Goal: Navigation & Orientation: Understand site structure

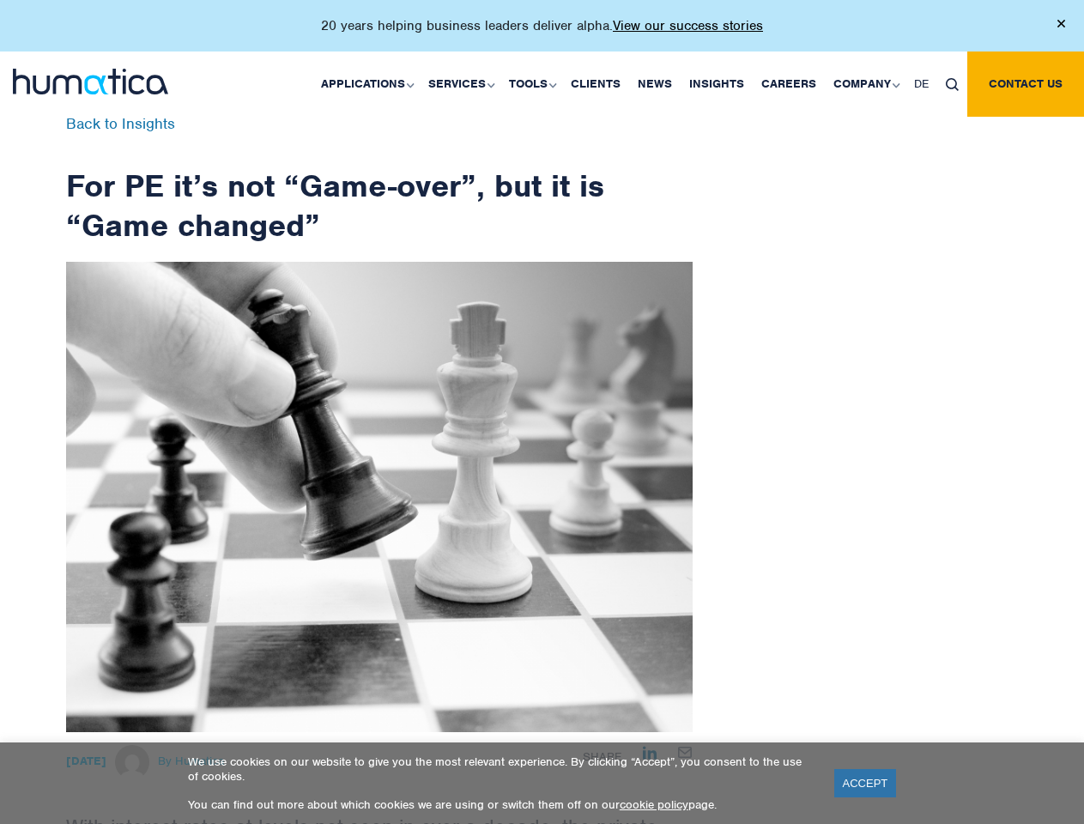
click at [541, 33] on p "20 years helping business leaders deliver alpha. View our success stories" at bounding box center [542, 25] width 442 height 17
click at [371, 83] on link "Applications" at bounding box center [365, 83] width 107 height 65
click at [463, 83] on link "Services" at bounding box center [460, 83] width 81 height 65
click at [535, 83] on link "Tools" at bounding box center [531, 83] width 62 height 65
click at [865, 83] on link "Company" at bounding box center [865, 83] width 81 height 65
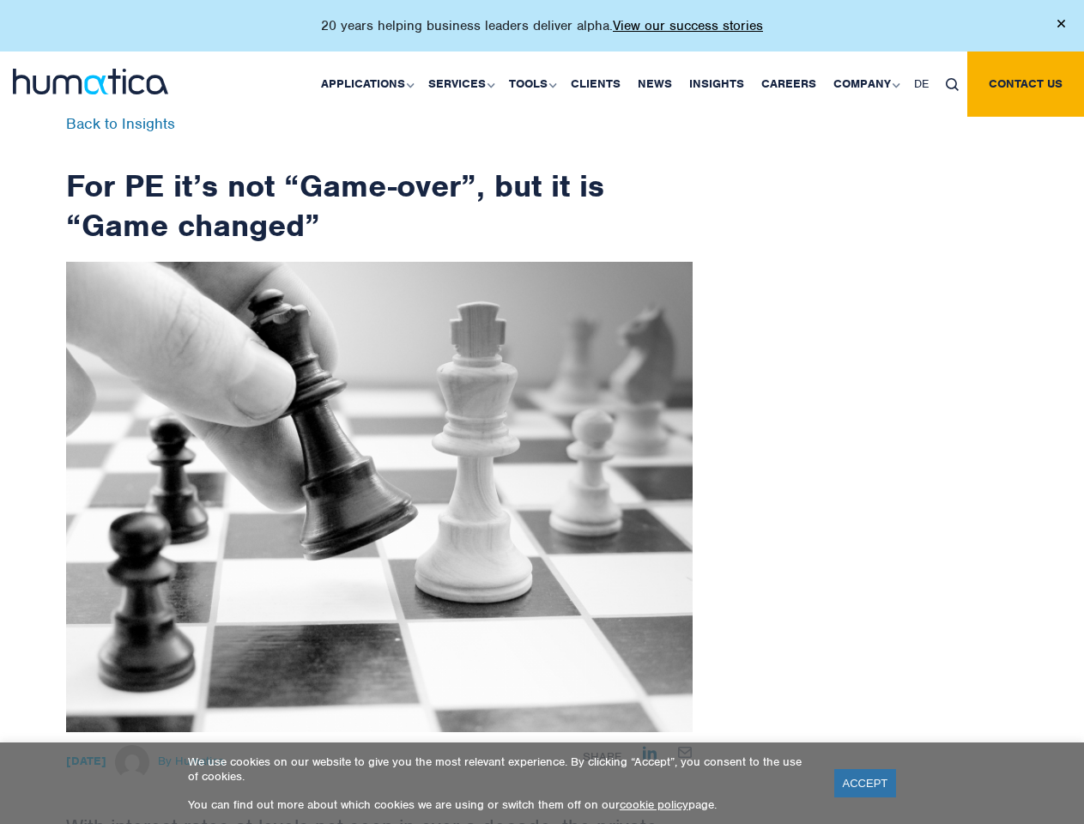
click at [952, 83] on img at bounding box center [952, 84] width 13 height 13
click at [865, 783] on link "ACCEPT" at bounding box center [865, 783] width 63 height 28
